Goal: Task Accomplishment & Management: Use online tool/utility

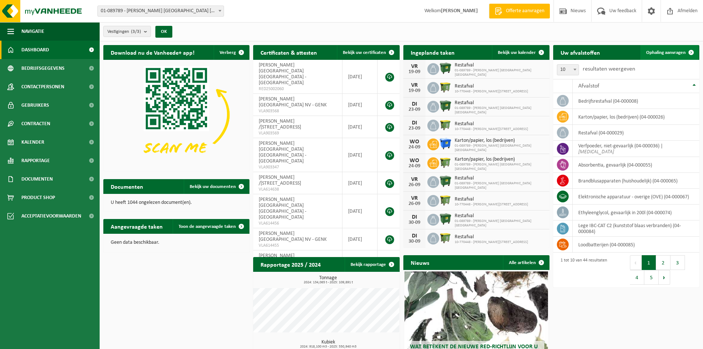
click at [659, 55] on link "Ophaling aanvragen" at bounding box center [669, 52] width 58 height 15
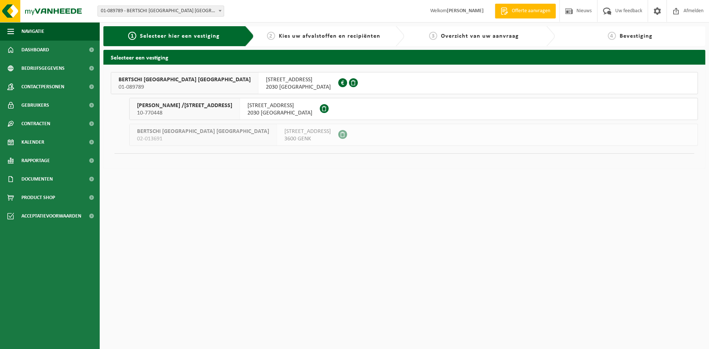
click at [266, 87] on span "2030 [GEOGRAPHIC_DATA]" at bounding box center [298, 86] width 65 height 7
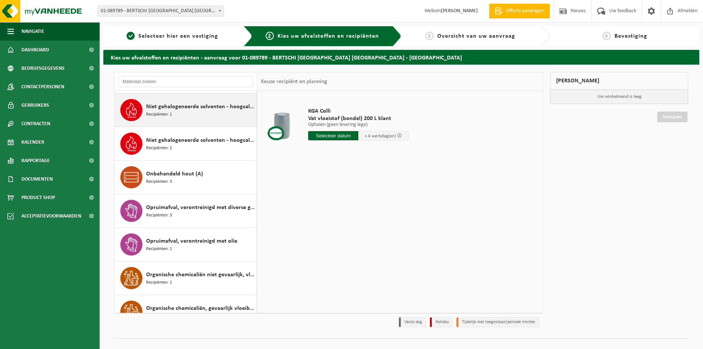
scroll to position [812, 0]
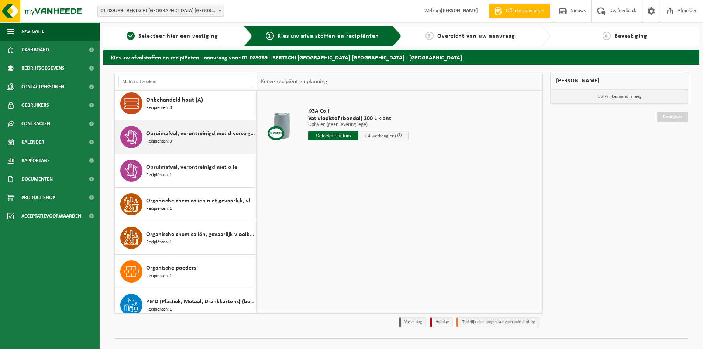
click at [183, 137] on div "Opruimafval, verontreinigd met diverse gevaarlijke afvalstoffen Recipiënten: 3" at bounding box center [200, 137] width 108 height 22
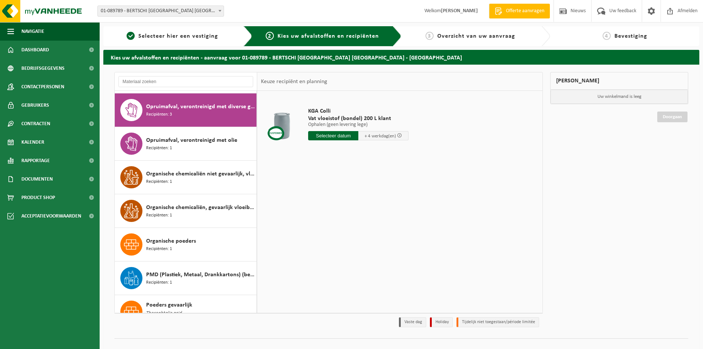
scroll to position [840, 0]
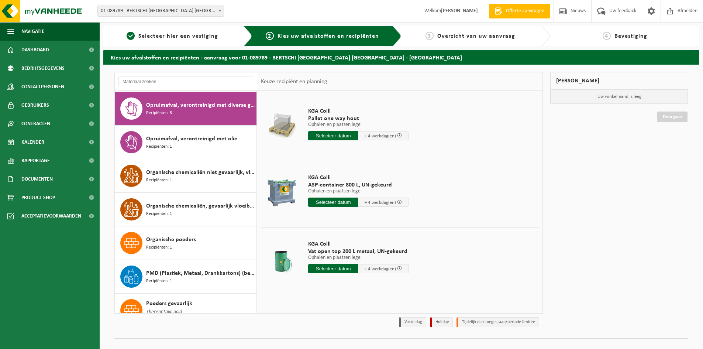
click at [322, 202] on input "text" at bounding box center [333, 201] width 50 height 9
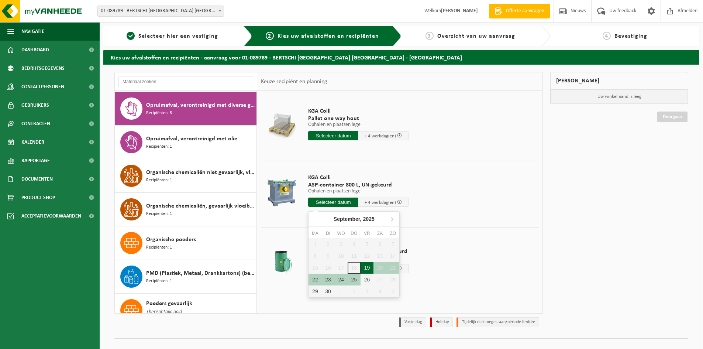
click at [367, 268] on div "19" at bounding box center [367, 268] width 13 height 12
type input "Van [DATE]"
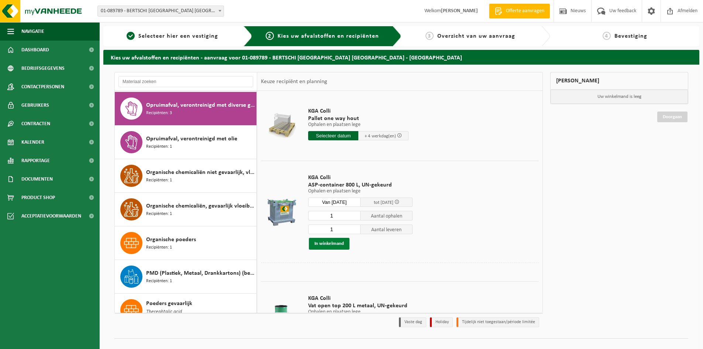
click at [342, 245] on button "In winkelmand" at bounding box center [329, 244] width 41 height 12
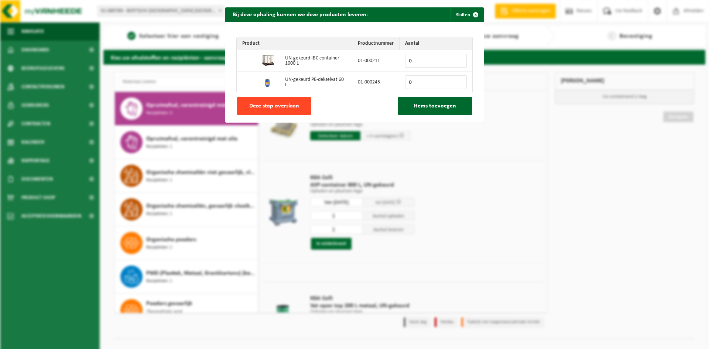
click at [259, 108] on span "Deze stap overslaan" at bounding box center [274, 106] width 50 height 6
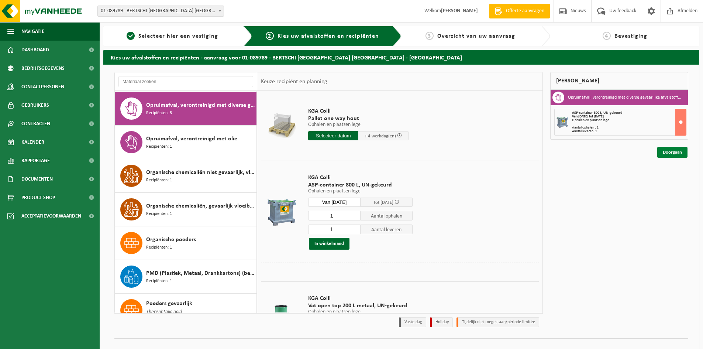
click at [671, 150] on link "Doorgaan" at bounding box center [672, 152] width 30 height 11
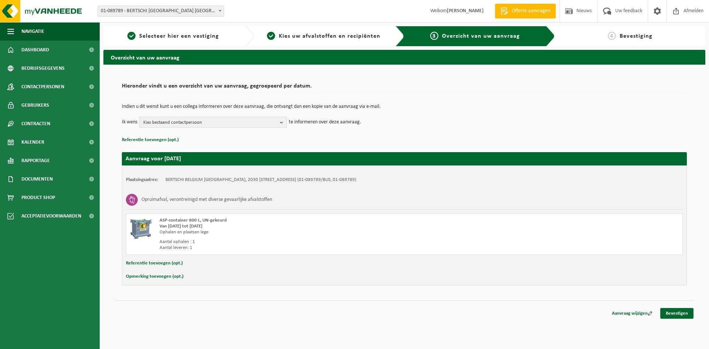
click at [185, 122] on span "Kies bestaand contactpersoon" at bounding box center [210, 122] width 134 height 11
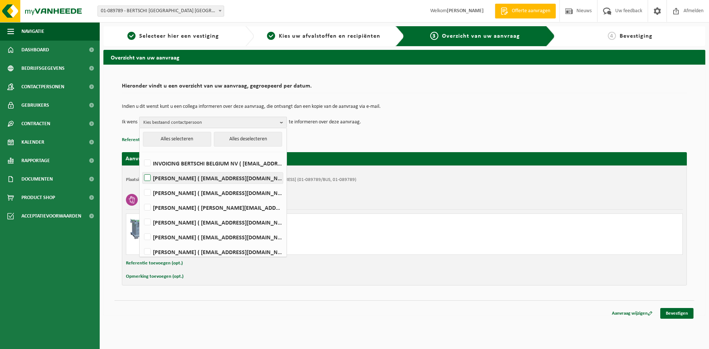
click at [196, 178] on label "BRAM DE MEIREL ( anv.magazin@bertschi.com )" at bounding box center [212, 177] width 140 height 11
click at [141, 169] on input "BRAM DE MEIREL ( anv.magazin@bertschi.com )" at bounding box center [141, 168] width 0 height 0
checkbox input "true"
click at [393, 127] on td "Ik wens BRAM DE MEIREL Alles selecteren Alles deselecteren INVOICING BERTSCHI B…" at bounding box center [404, 122] width 565 height 11
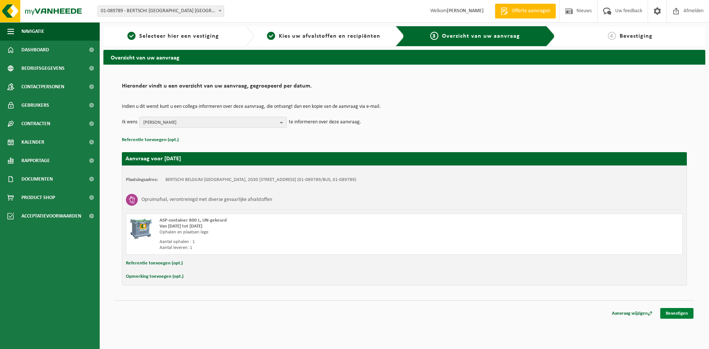
click at [670, 309] on link "Bevestigen" at bounding box center [676, 313] width 33 height 11
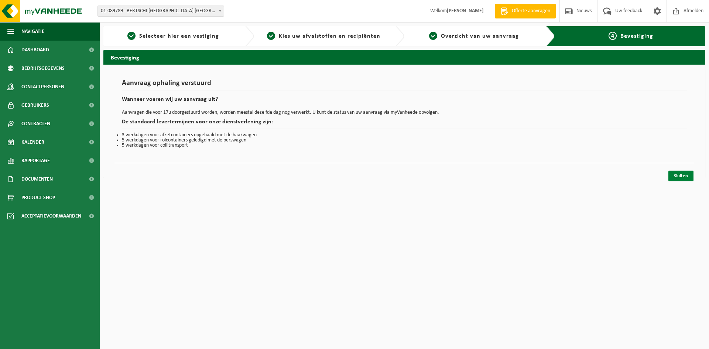
click at [689, 174] on link "Sluiten" at bounding box center [680, 175] width 25 height 11
